Goal: Find specific page/section: Find specific page/section

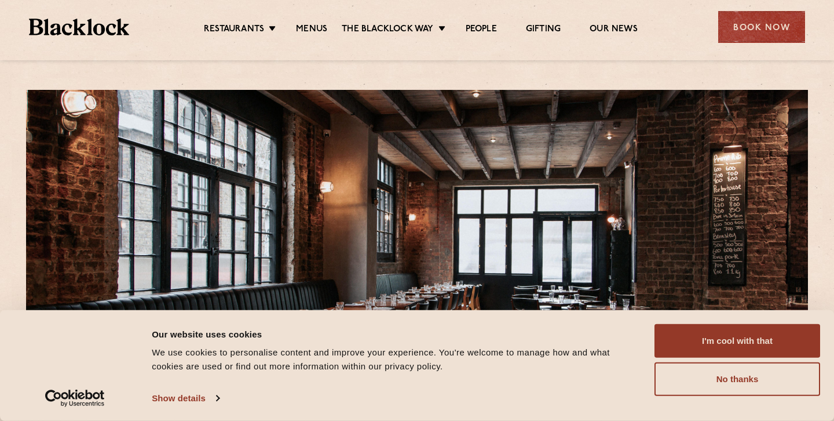
click at [318, 23] on ul "Restaurants [GEOGRAPHIC_DATA] [GEOGRAPHIC_DATA] [GEOGRAPHIC_DATA] [GEOGRAPHIC_D…" at bounding box center [420, 27] width 583 height 19
click at [318, 24] on link "Menus" at bounding box center [311, 30] width 31 height 13
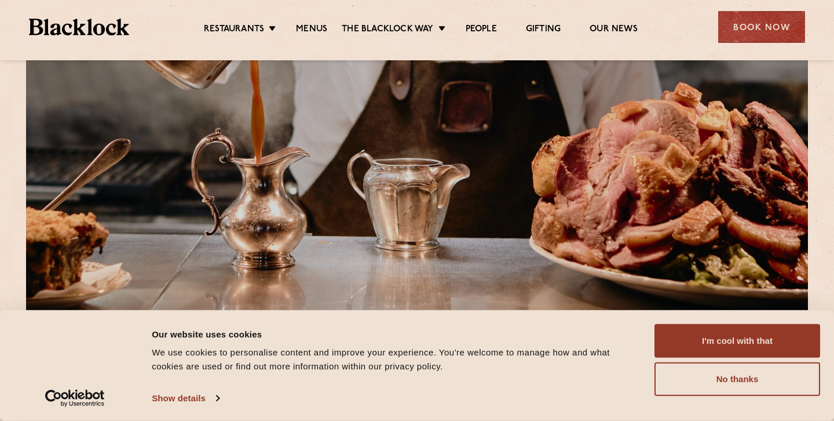
scroll to position [154, 0]
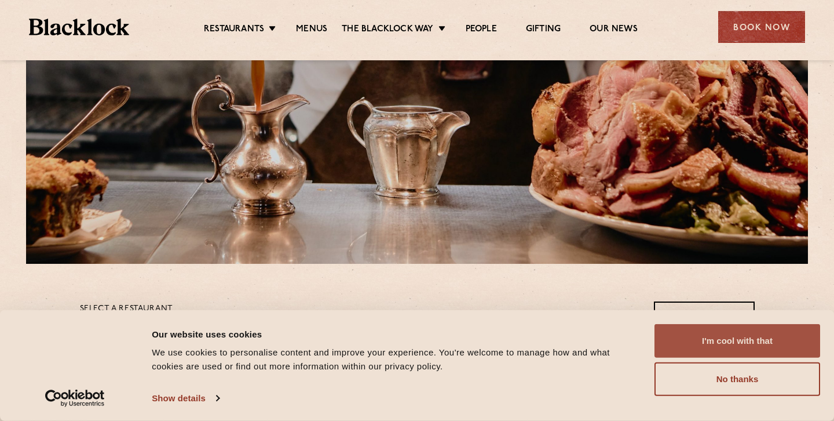
click at [703, 345] on button "I'm cool with that" at bounding box center [738, 341] width 166 height 34
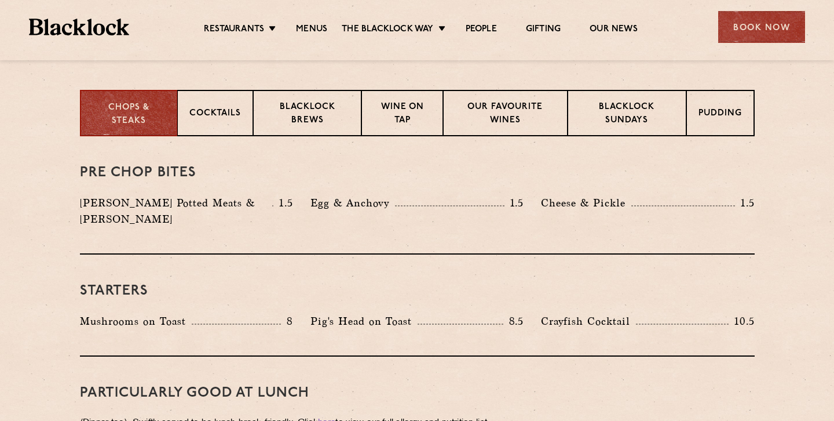
scroll to position [422, 0]
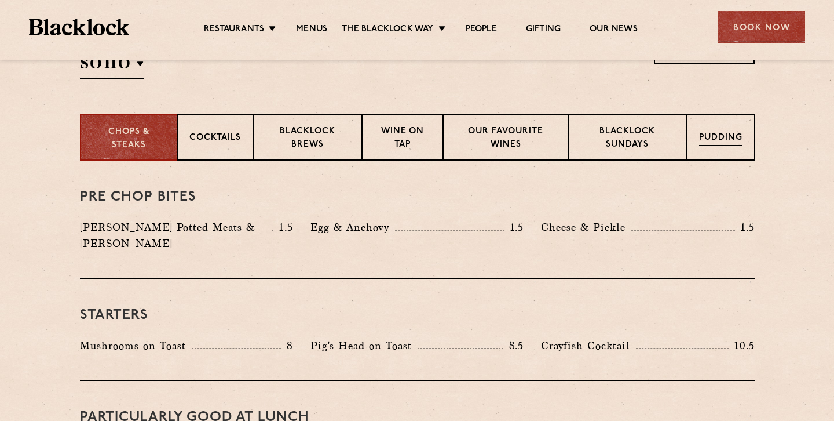
click at [713, 148] on div "Pudding" at bounding box center [721, 137] width 68 height 46
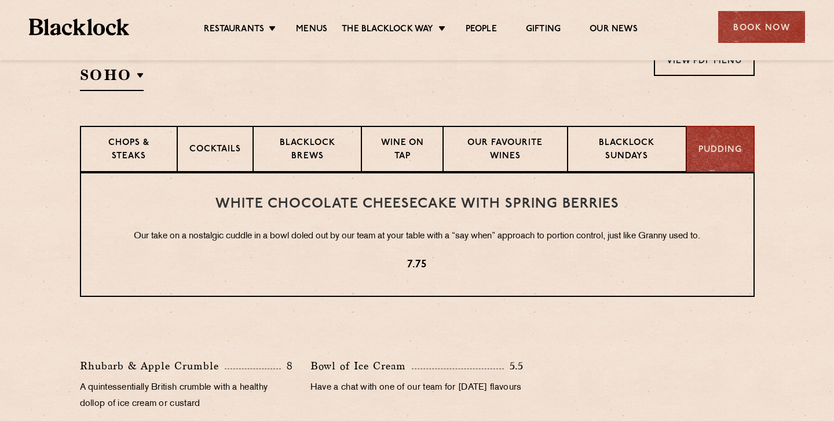
scroll to position [408, 0]
